Goal: Information Seeking & Learning: Learn about a topic

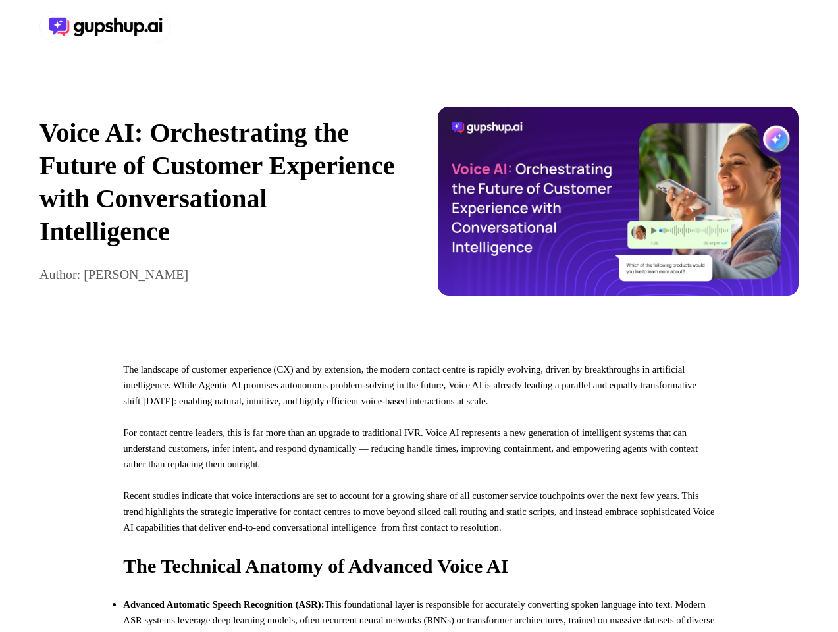
click at [419, 27] on div at bounding box center [419, 27] width 838 height 54
click at [227, 27] on div at bounding box center [227, 27] width 375 height 33
click at [419, 207] on div "Voice AI: Orchestrating the Future of Customer Experience with Conversational I…" at bounding box center [419, 201] width 838 height 294
click at [220, 207] on p "Voice AI: Orchestrating the Future of Customer Experience with Conversational I…" at bounding box center [221, 183] width 362 height 132
click at [618, 207] on img at bounding box center [619, 201] width 362 height 189
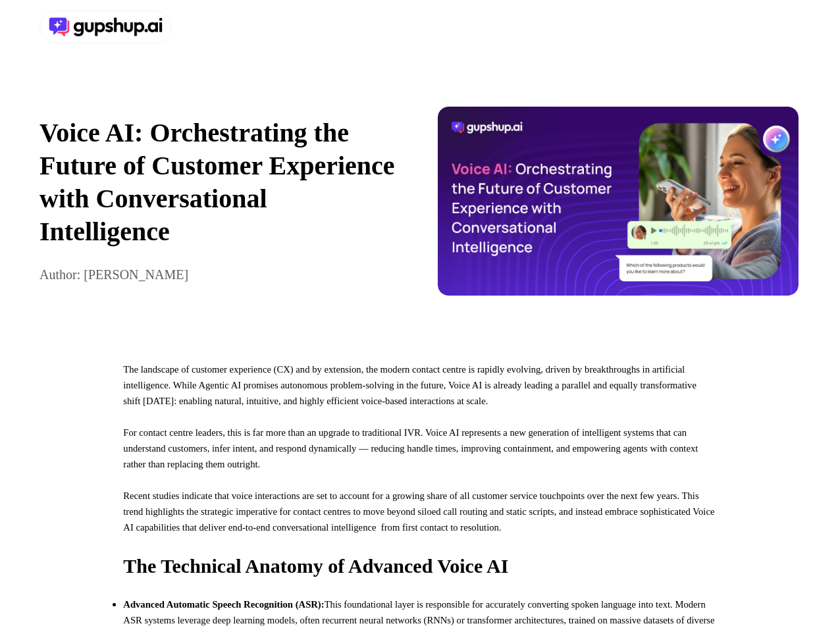
click at [419, 488] on p "For contact centre leaders, this is far more than an upgrade to traditional IVR…" at bounding box center [418, 456] width 591 height 63
